Goal: Book appointment/travel/reservation

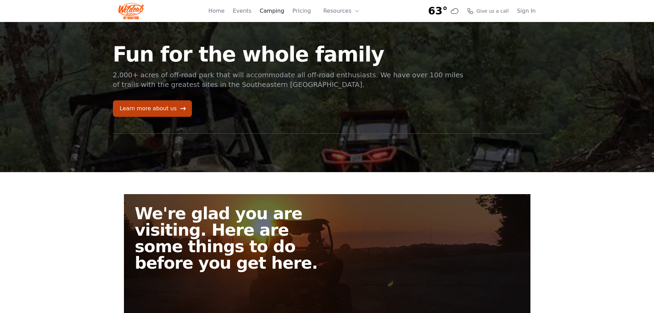
click at [282, 11] on link "Camping" at bounding box center [271, 11] width 24 height 8
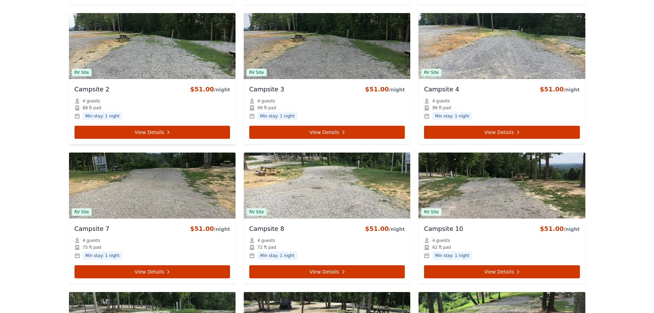
scroll to position [446, 0]
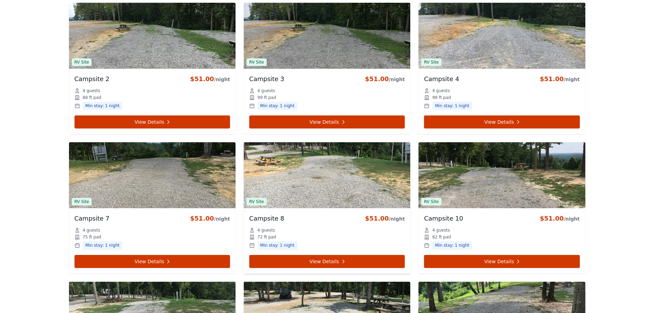
click at [333, 181] on img at bounding box center [327, 175] width 166 height 66
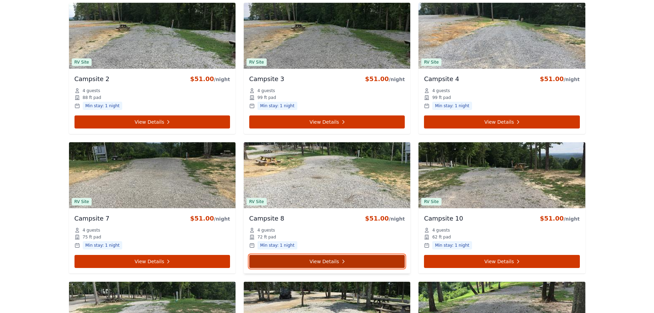
click at [325, 260] on link "View Details" at bounding box center [326, 261] width 155 height 13
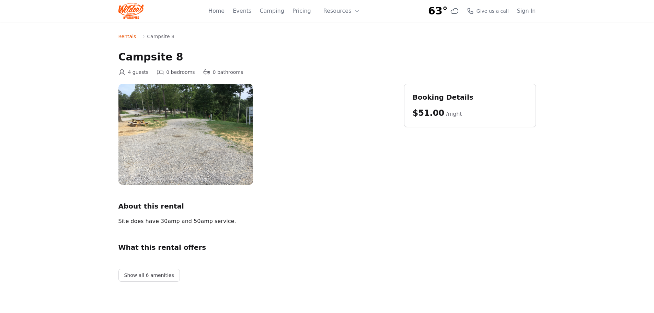
click at [180, 155] on img at bounding box center [185, 134] width 134 height 101
click at [152, 127] on img at bounding box center [185, 134] width 134 height 101
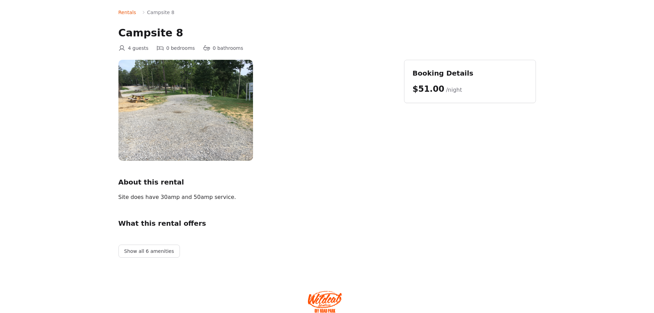
scroll to position [54, 0]
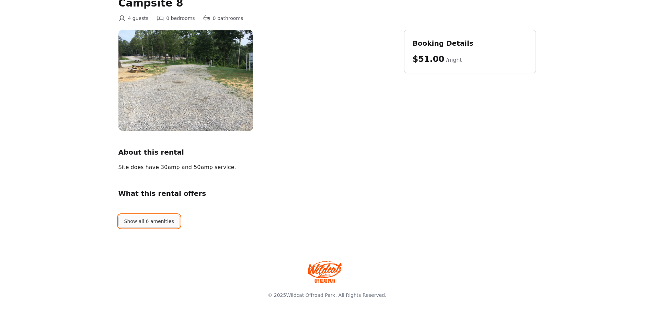
click at [152, 221] on button "Show all 6 amenities" at bounding box center [148, 220] width 61 height 13
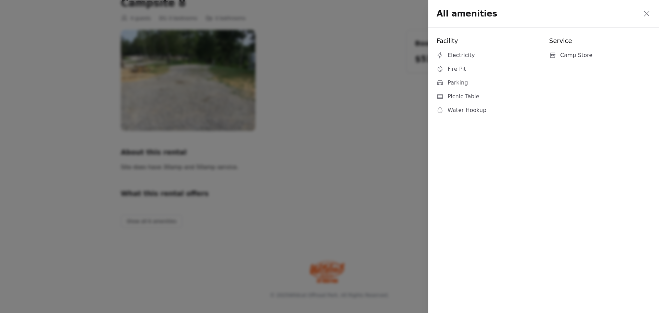
click at [645, 13] on icon at bounding box center [646, 14] width 8 height 8
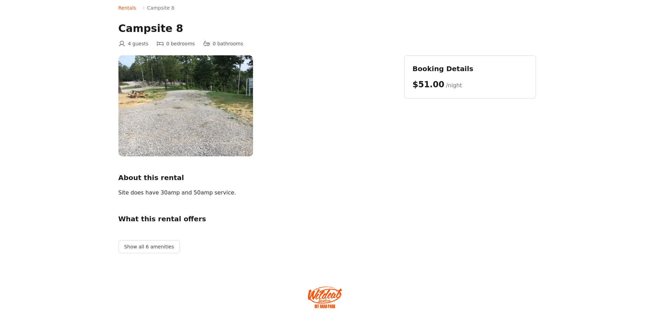
scroll to position [0, 0]
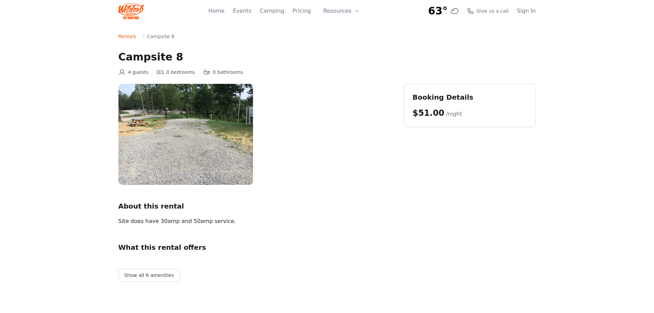
click at [161, 122] on img at bounding box center [185, 134] width 134 height 101
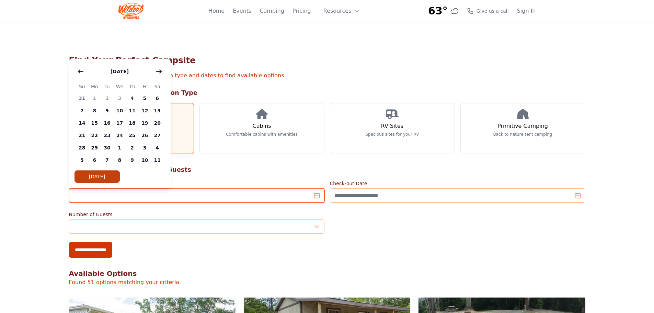
click at [127, 194] on input "Check-in Date" at bounding box center [196, 195] width 255 height 14
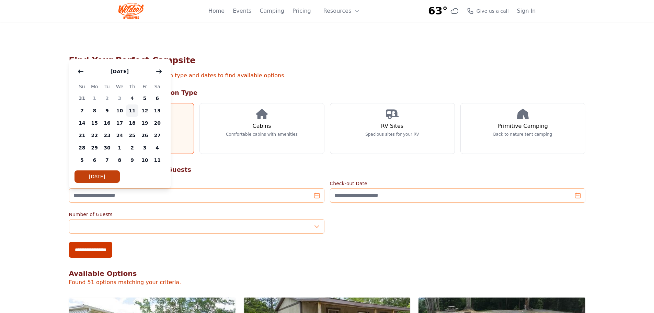
click at [132, 111] on span "11" at bounding box center [132, 110] width 13 height 12
type input "**********"
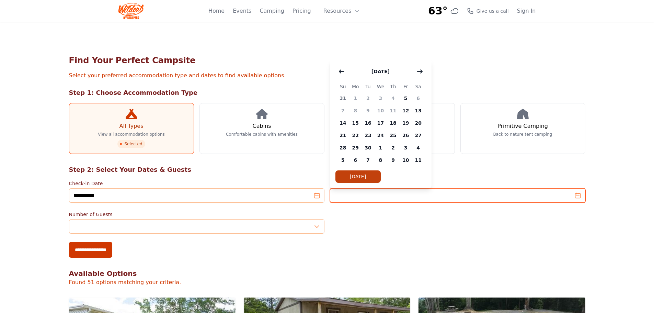
click at [395, 196] on input "Check-out Date" at bounding box center [457, 195] width 255 height 14
click at [345, 124] on span "14" at bounding box center [343, 123] width 13 height 12
type input "**********"
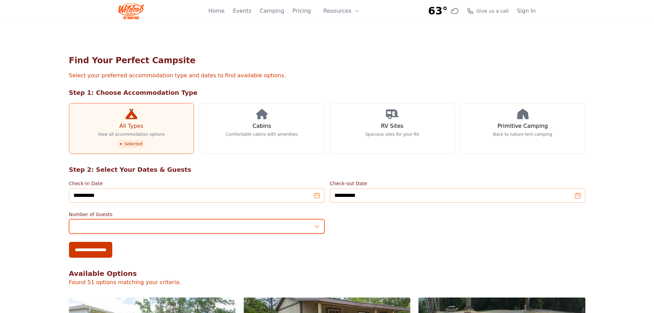
click at [316, 228] on input "*" at bounding box center [196, 226] width 255 height 14
type input "*"
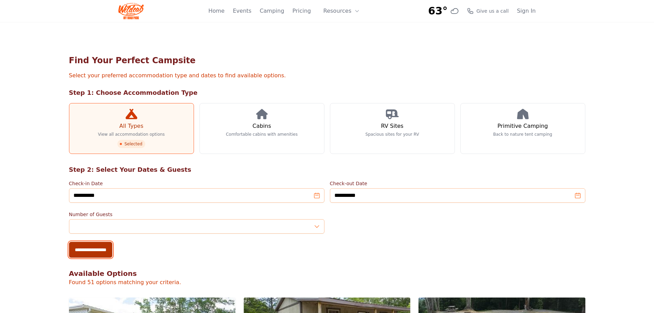
click at [92, 251] on input "**********" at bounding box center [90, 250] width 43 height 16
type input "**********"
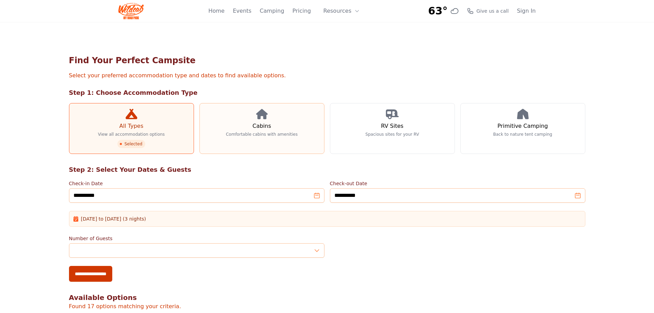
click at [272, 126] on link "Cabins Comfortable cabins with amenities" at bounding box center [261, 128] width 125 height 51
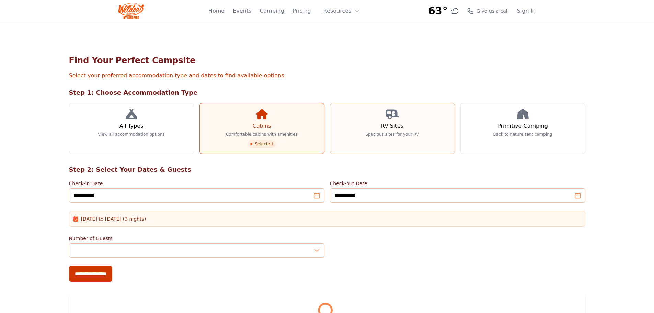
click at [344, 132] on link "RV Sites Spacious sites for your RV" at bounding box center [392, 128] width 125 height 51
